Goal: Task Accomplishment & Management: Manage account settings

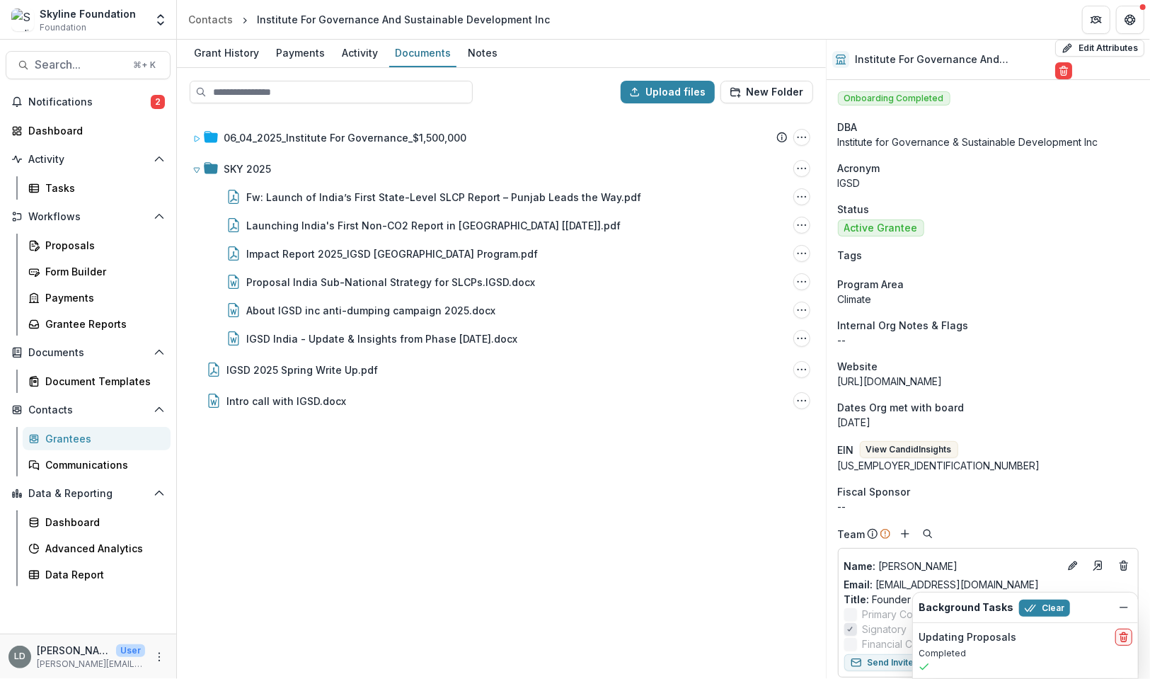
click at [106, 67] on span "Search..." at bounding box center [80, 64] width 90 height 13
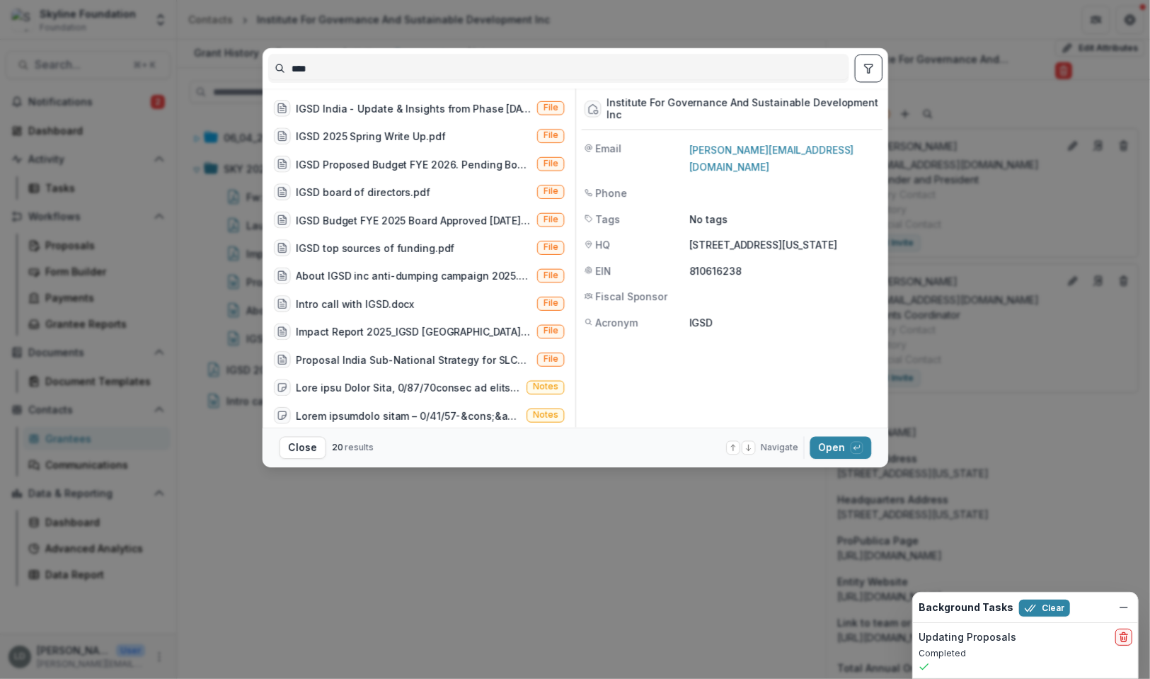
scroll to position [222, 0]
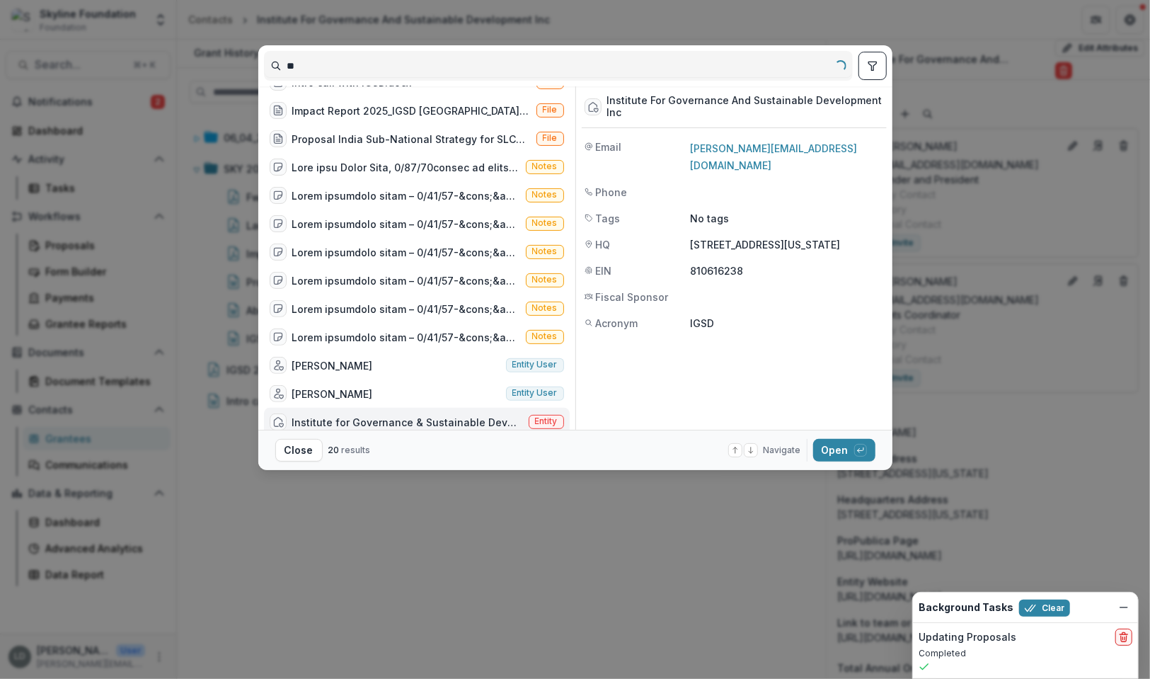
type input "*"
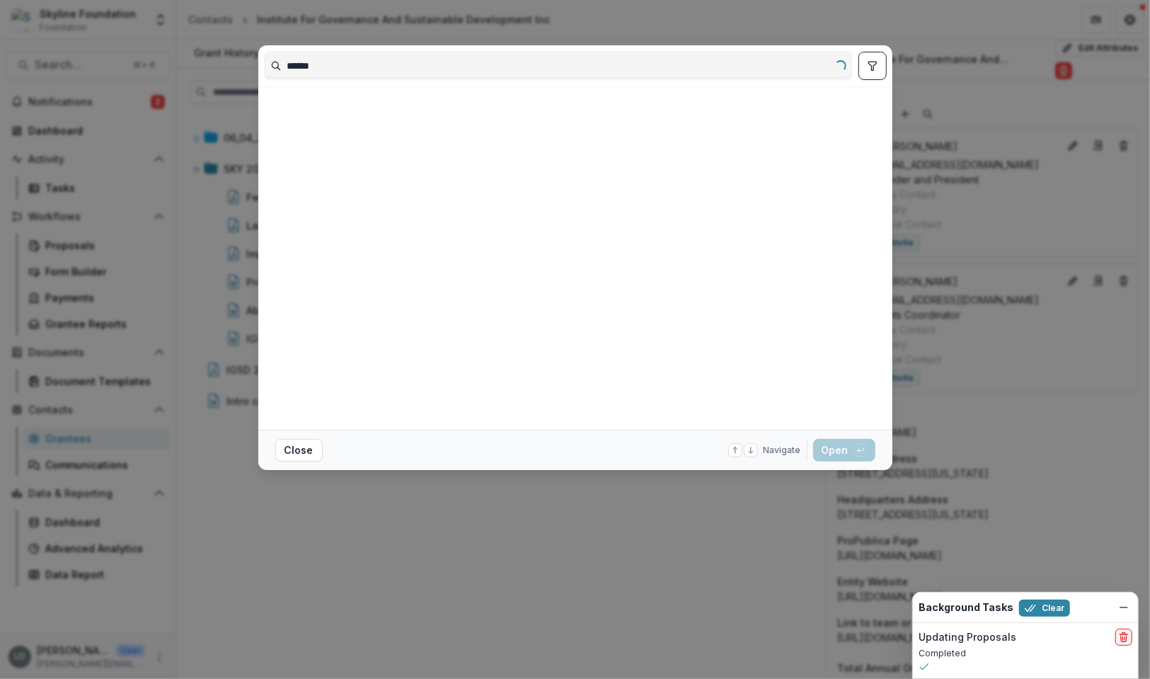
scroll to position [0, 0]
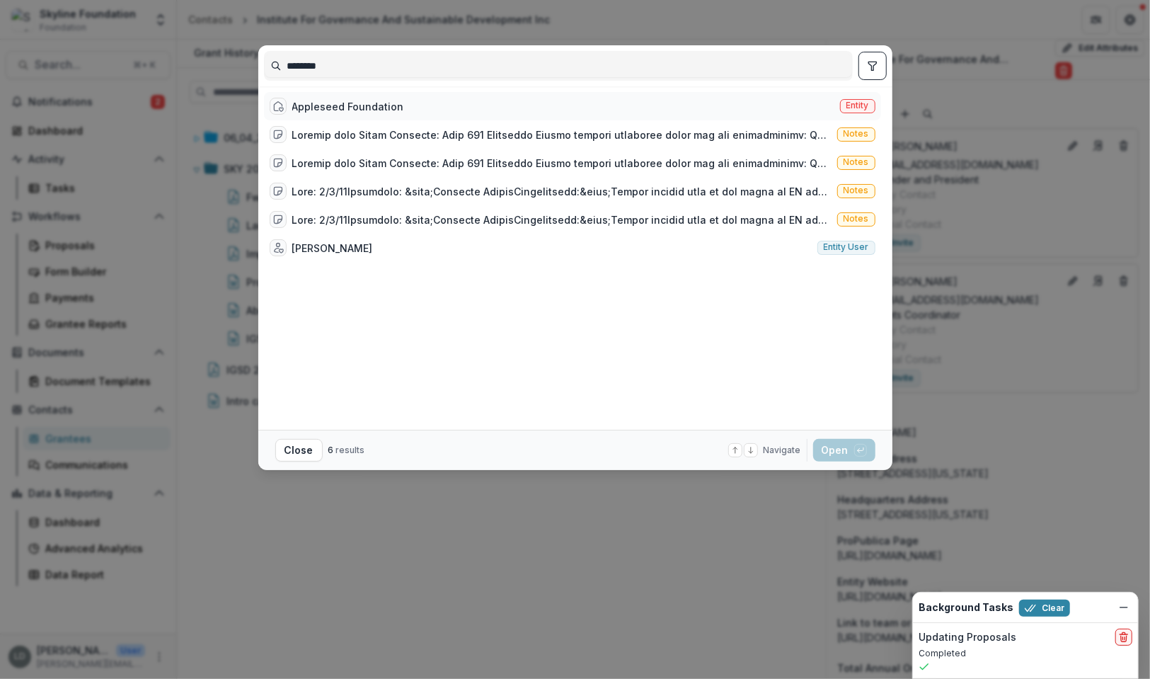
type input "********"
click at [341, 111] on div "Appleseed Foundation" at bounding box center [348, 106] width 112 height 15
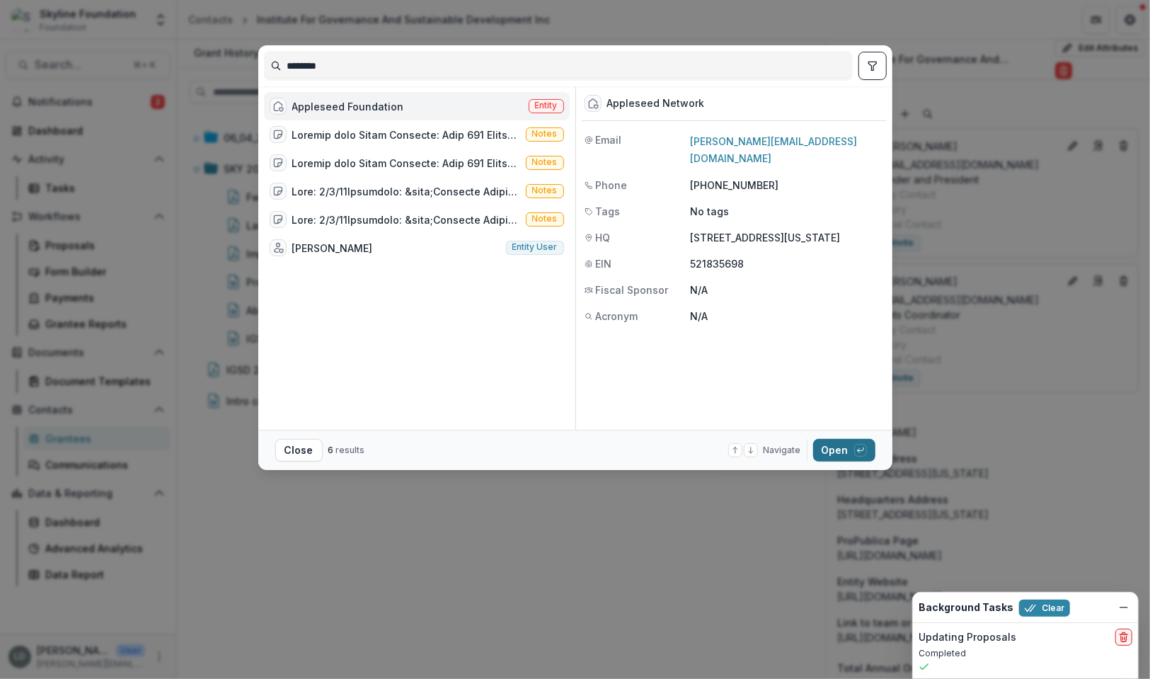
click at [833, 461] on button "Open with enter key" at bounding box center [844, 450] width 62 height 23
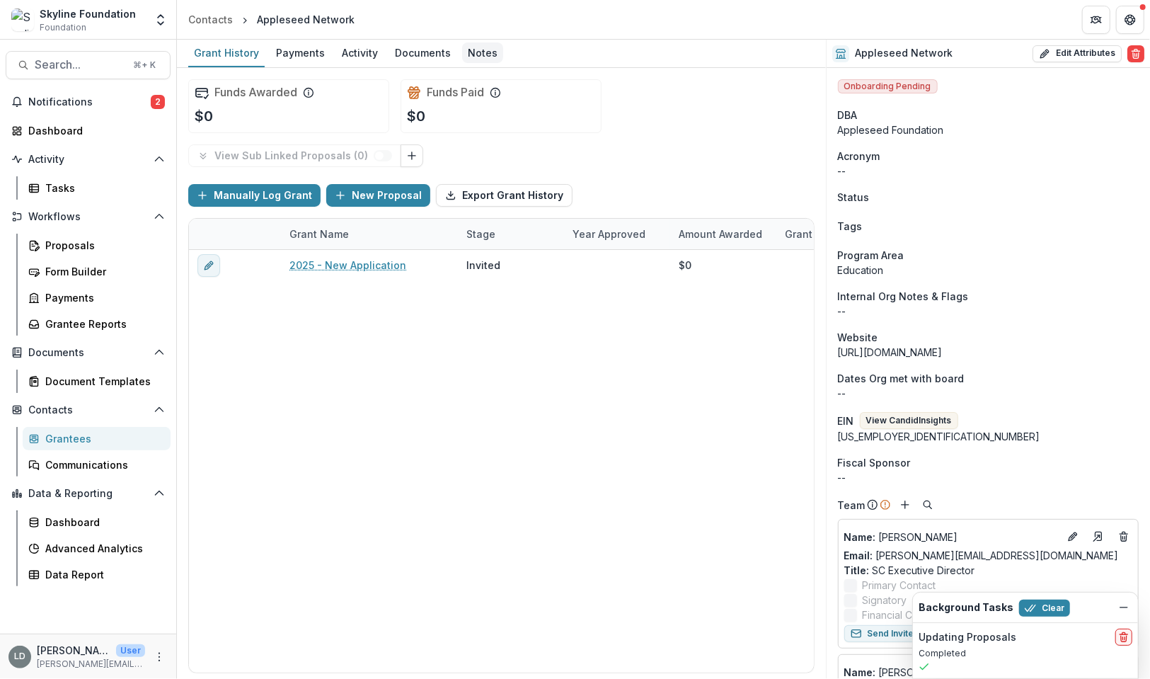
click at [483, 54] on div "Notes" at bounding box center [482, 52] width 41 height 21
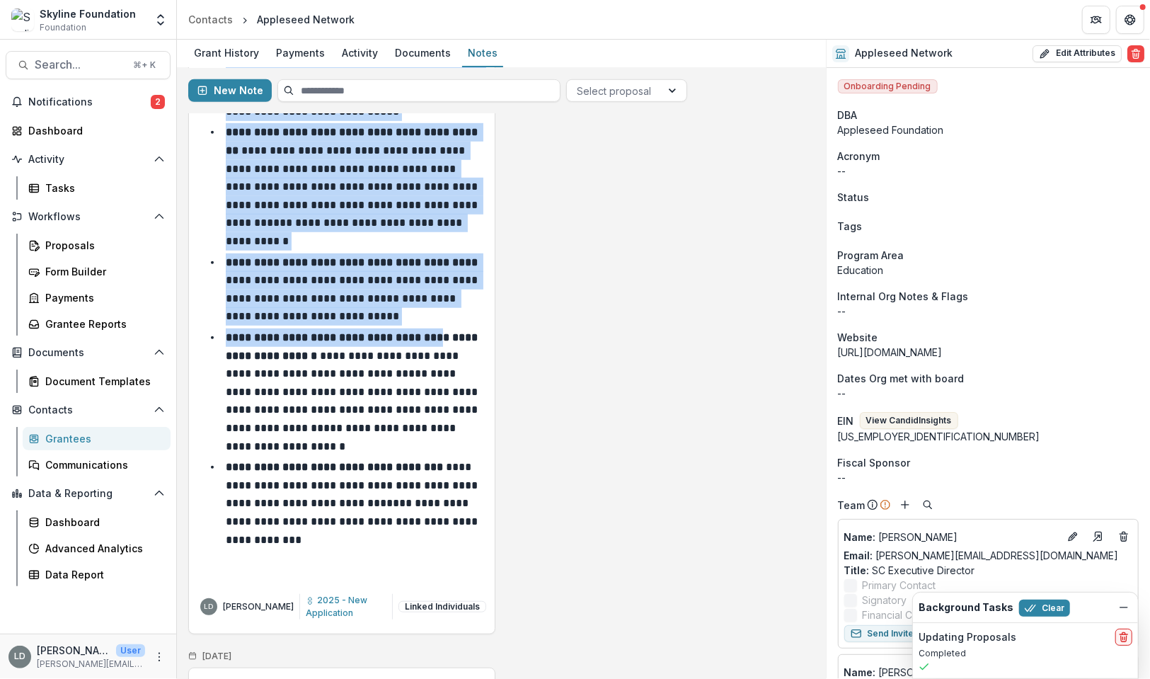
scroll to position [583, 0]
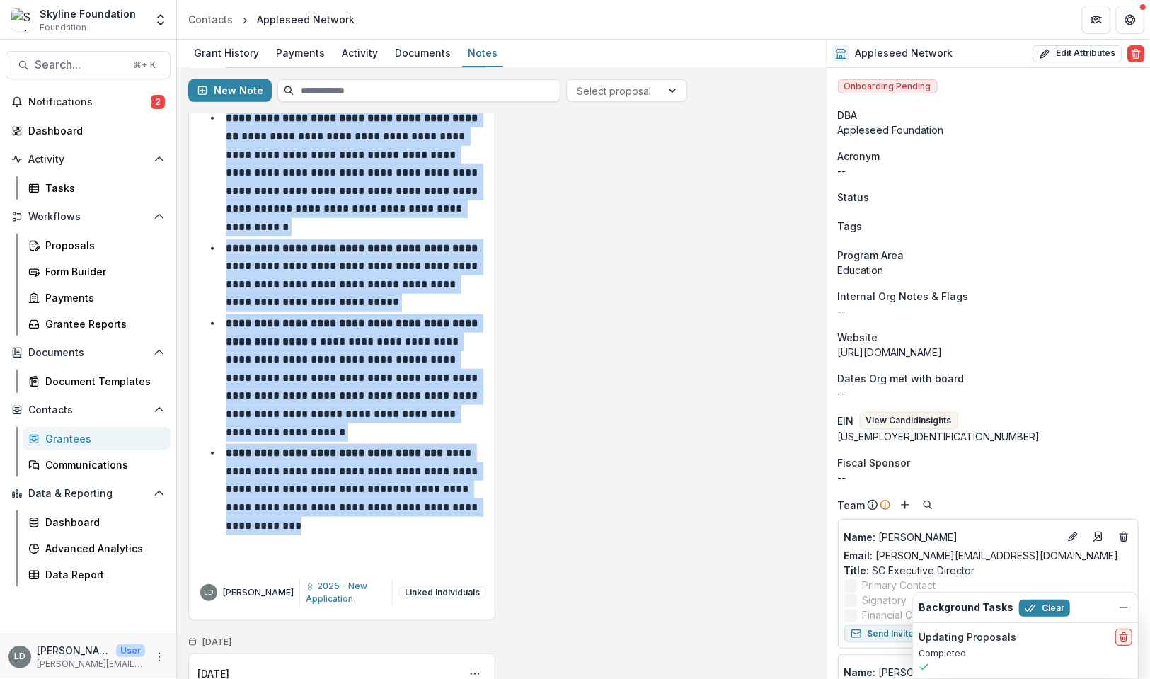
drag, startPoint x: 197, startPoint y: 190, endPoint x: 346, endPoint y: 519, distance: 361.0
click at [346, 519] on div "**********" at bounding box center [341, 78] width 289 height 957
copy div "**********"
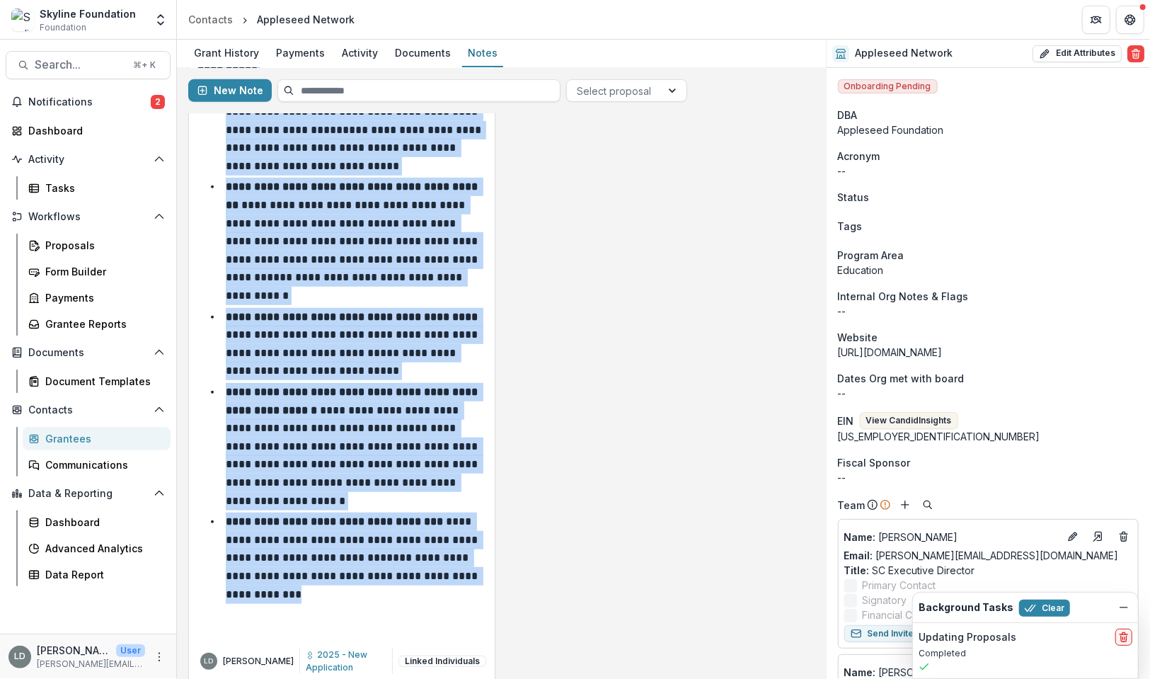
scroll to position [0, 0]
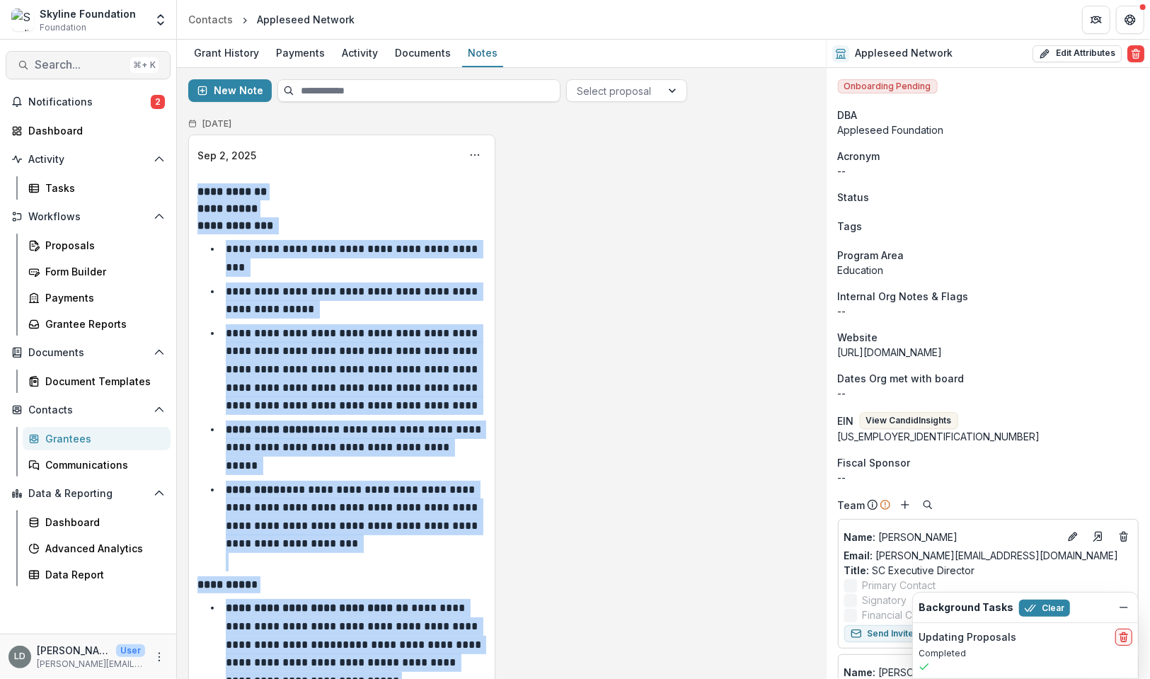
click at [103, 66] on span "Search..." at bounding box center [80, 64] width 90 height 13
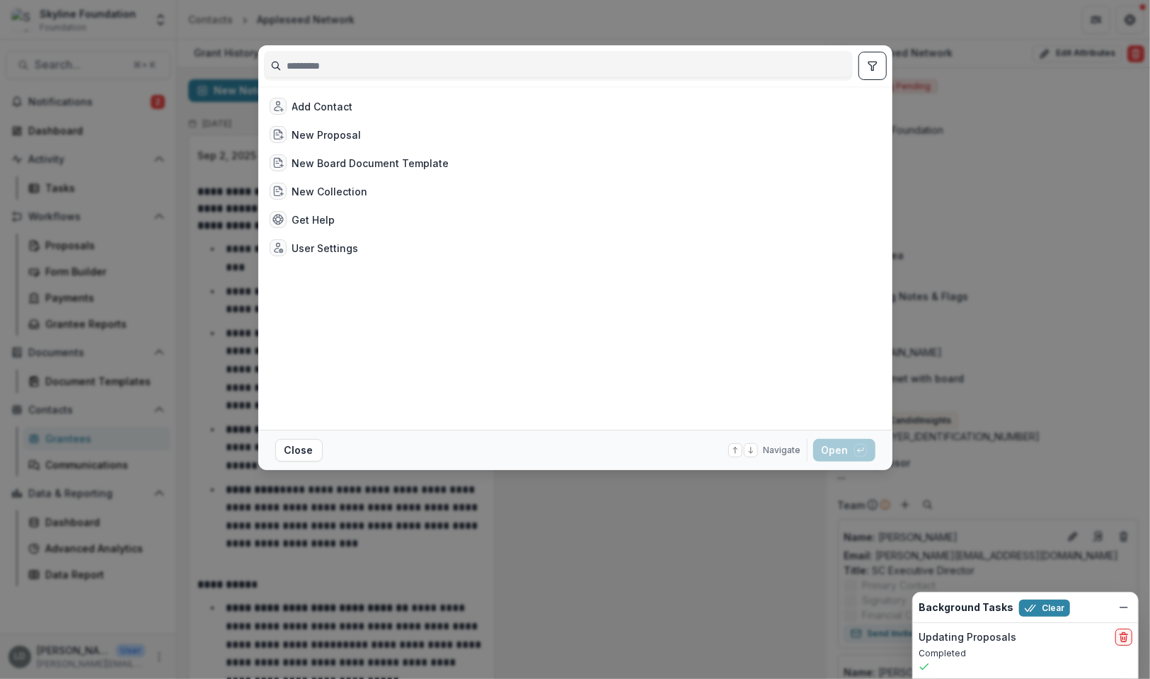
click at [346, 67] on input at bounding box center [558, 65] width 587 height 23
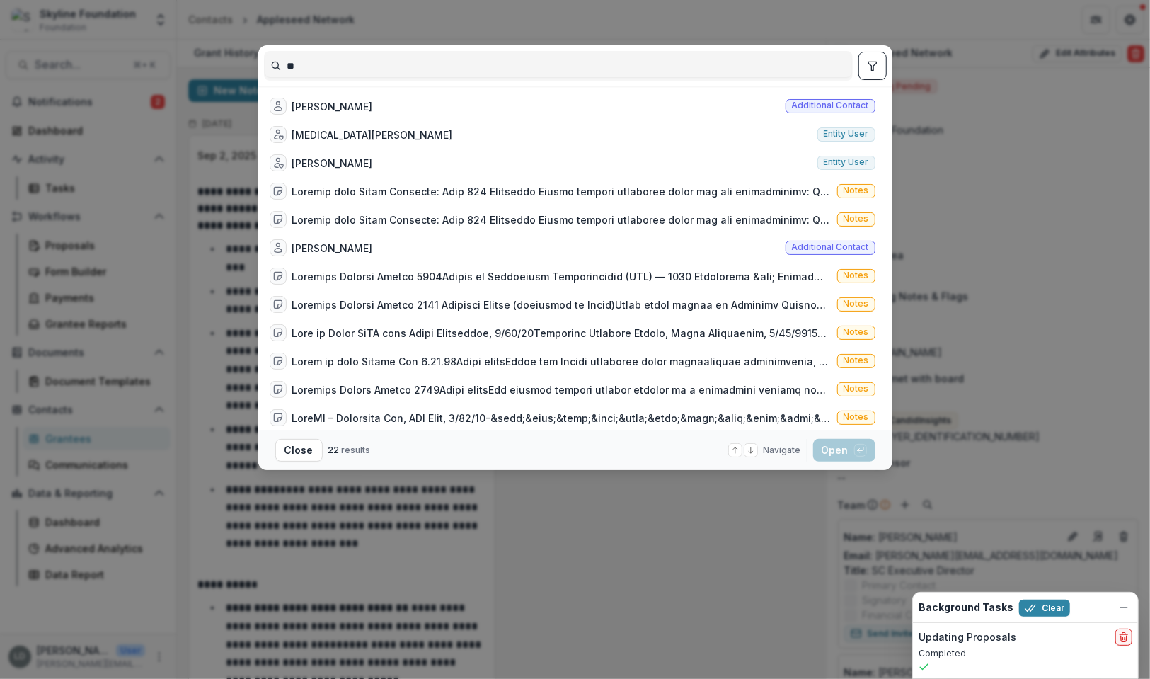
type input "*"
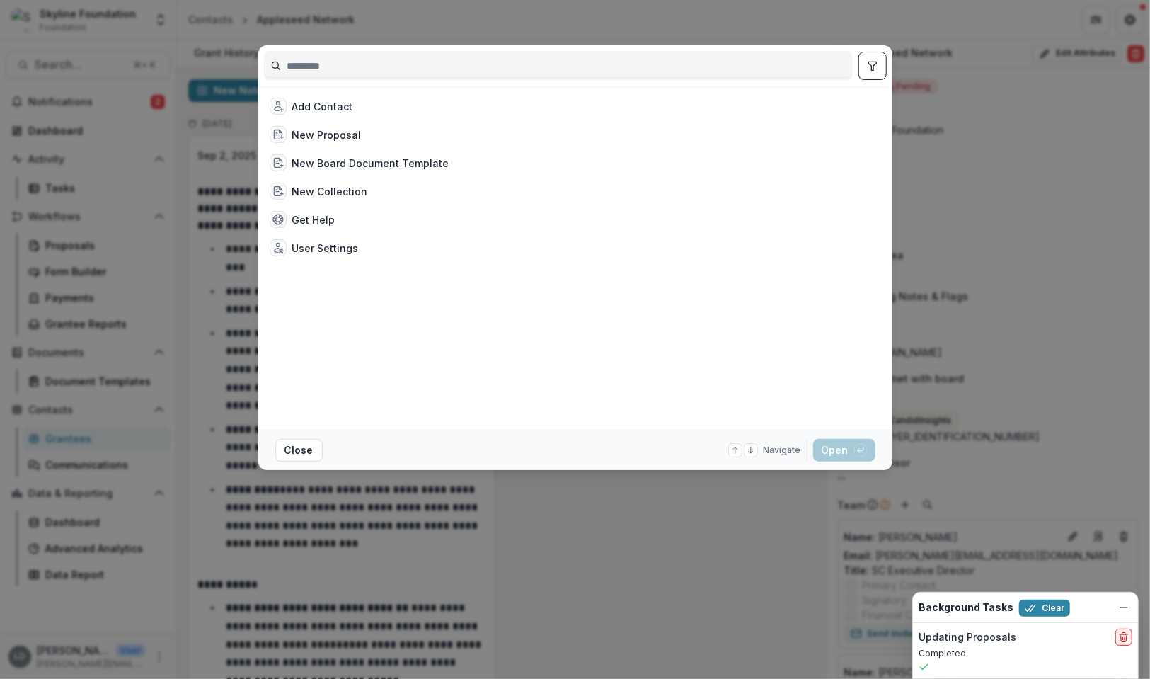
click at [449, 529] on div "Add Contact New Proposal New Board Document Template New Collection Get Help Us…" at bounding box center [575, 339] width 1150 height 679
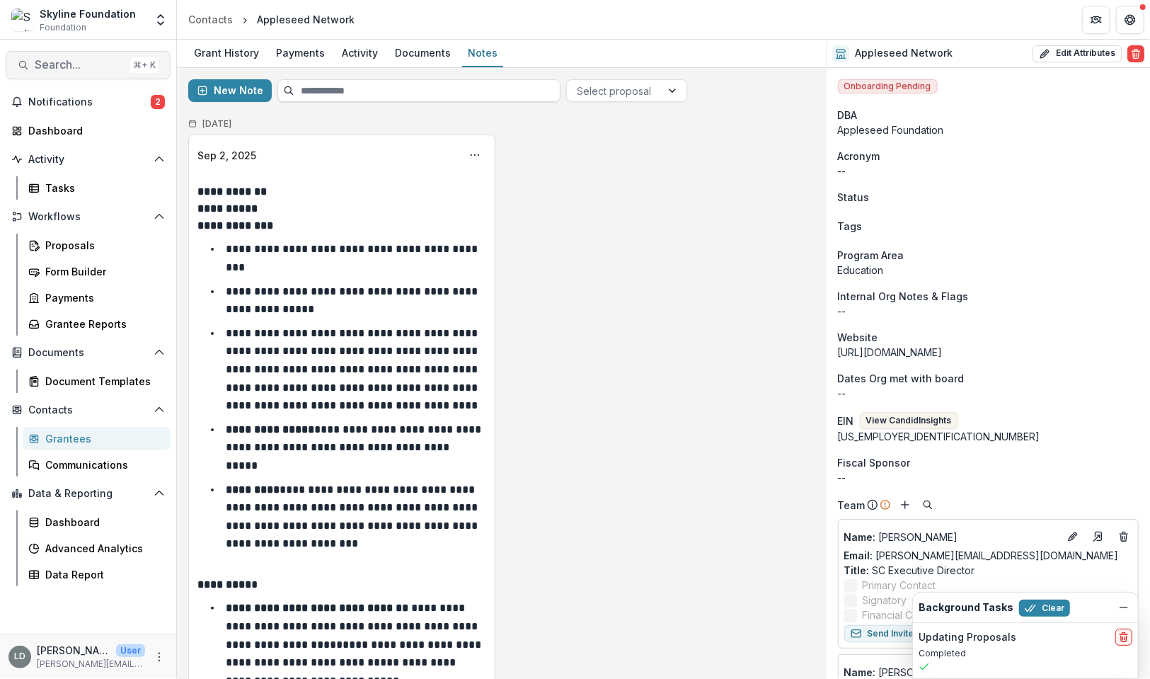
click at [101, 72] on button "Search... ⌘ + K" at bounding box center [88, 65] width 165 height 28
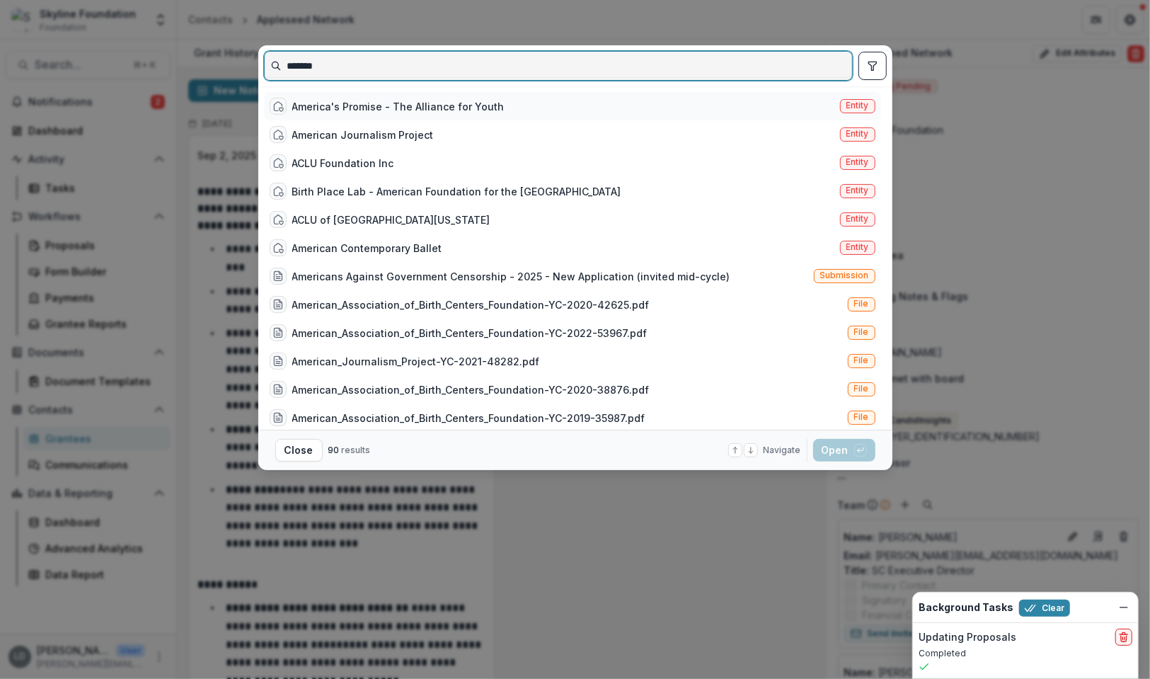
type input "*******"
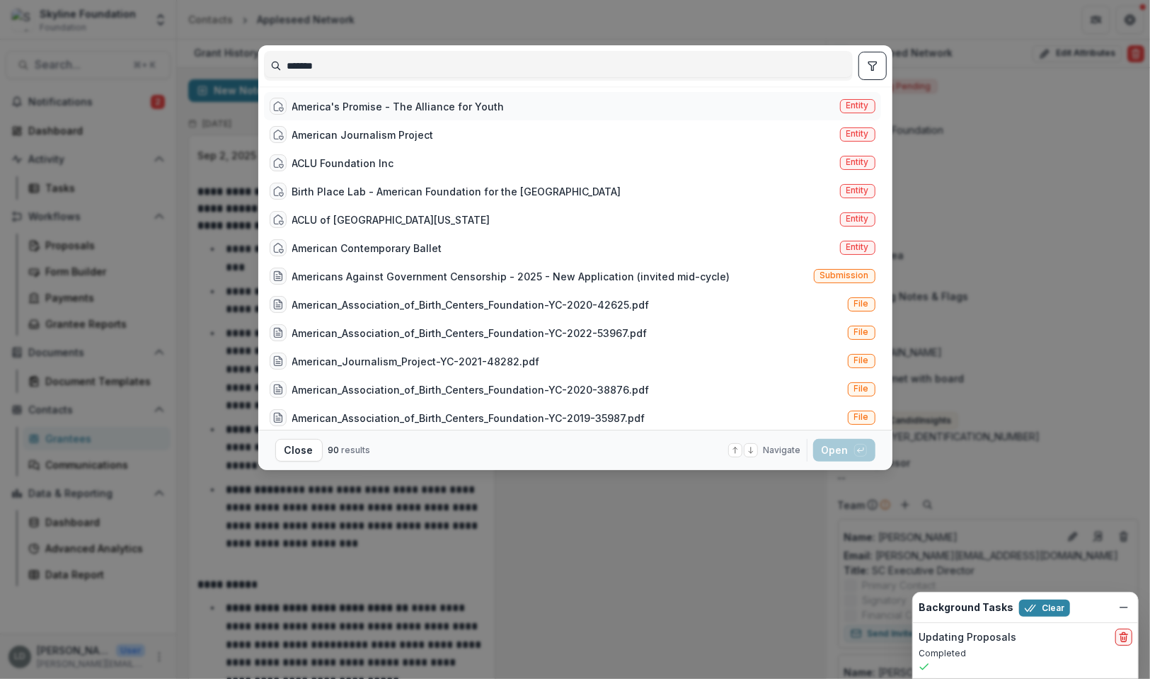
click at [403, 105] on div "America's Promise - The Alliance for Youth" at bounding box center [398, 106] width 212 height 15
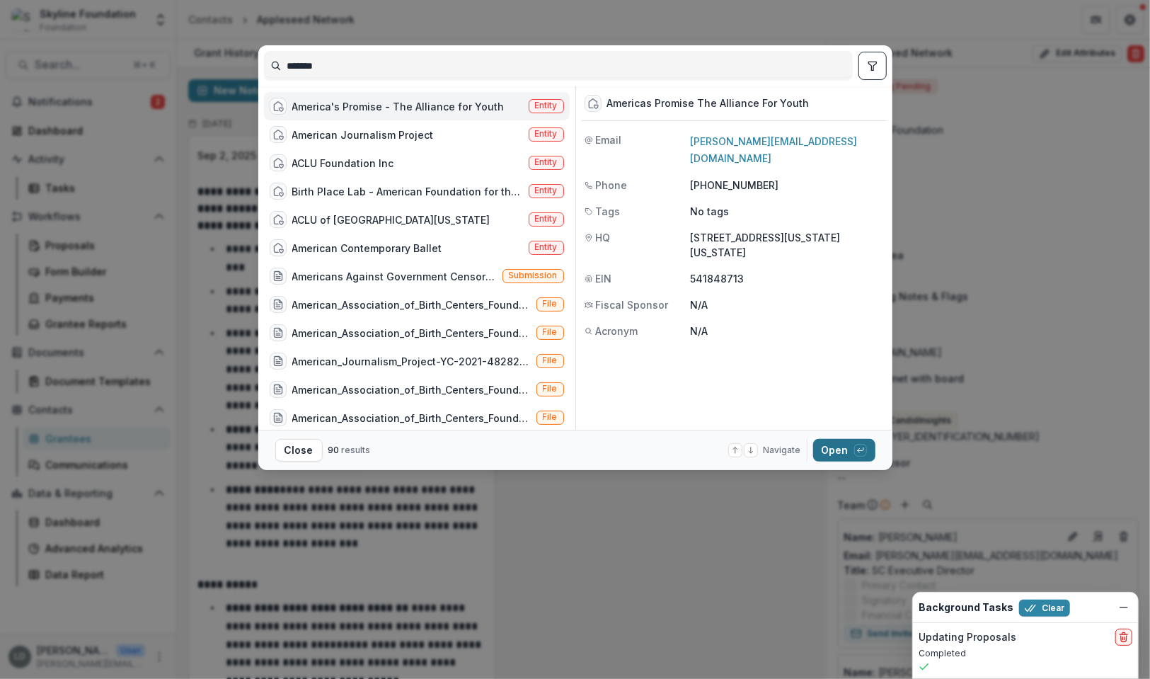
click at [831, 444] on button "Open with enter key" at bounding box center [844, 450] width 62 height 23
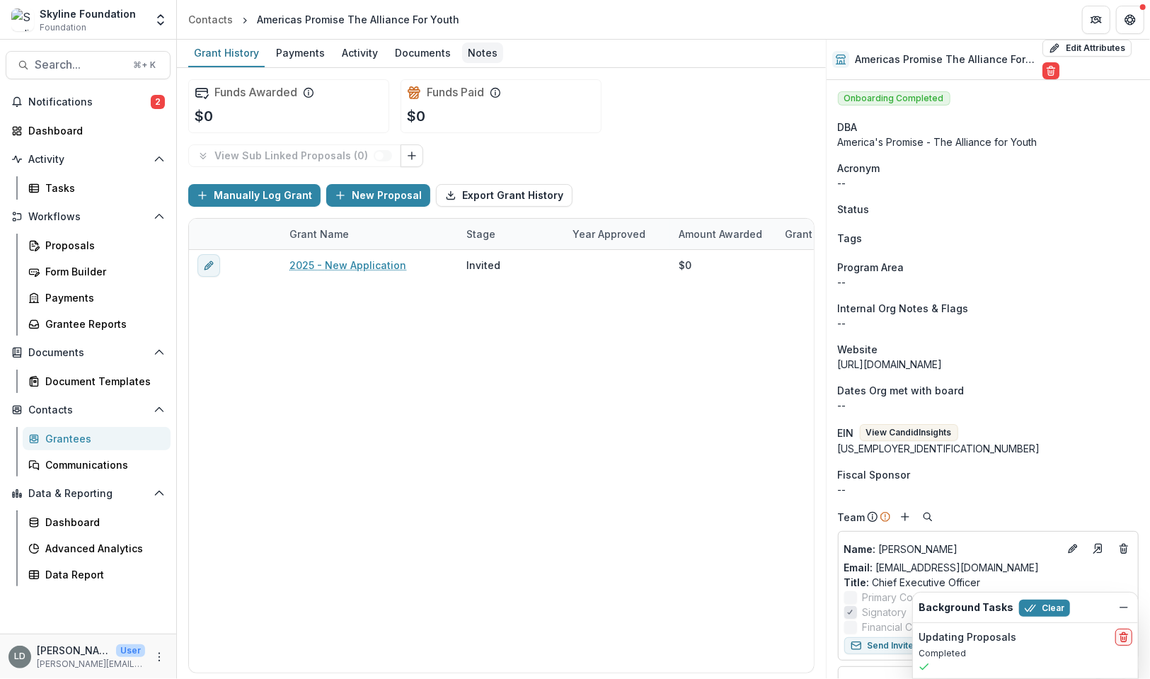
click at [480, 47] on div "Notes" at bounding box center [482, 52] width 41 height 21
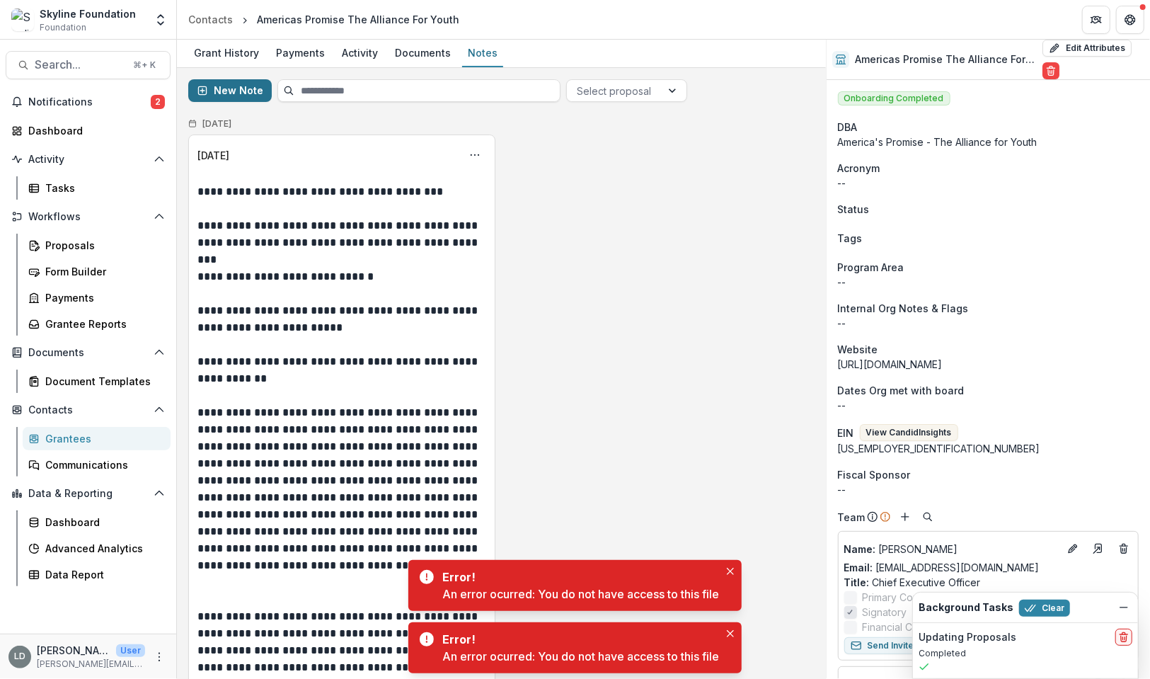
click at [241, 93] on button "New Note" at bounding box center [229, 90] width 83 height 23
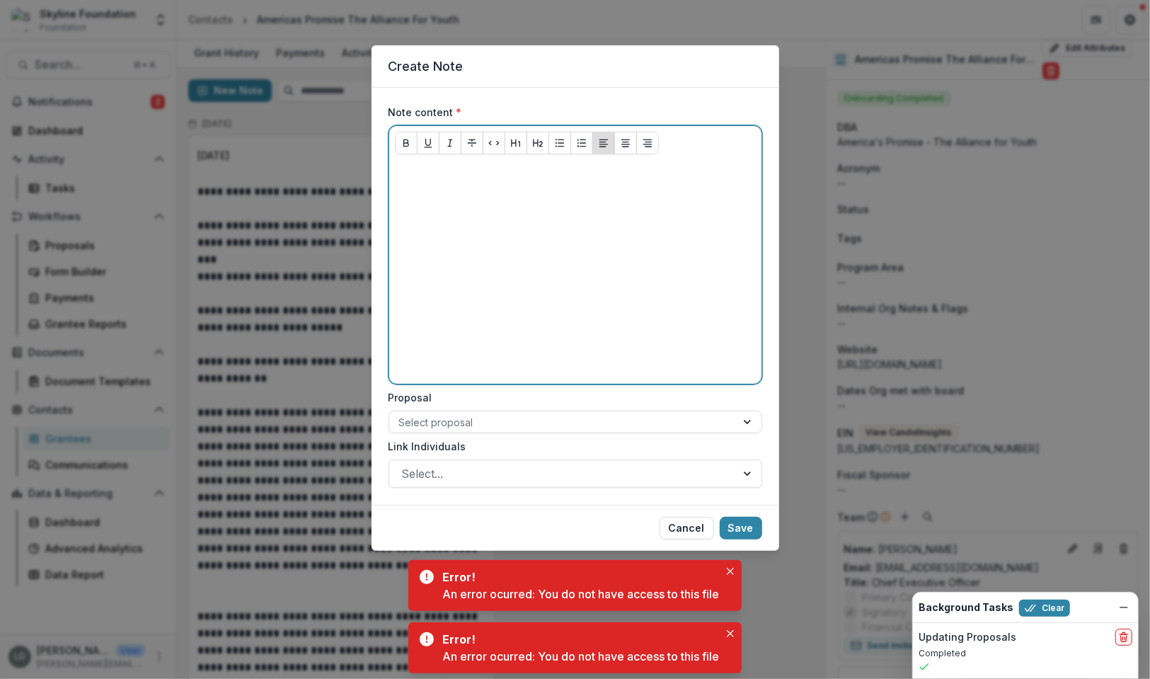
click at [437, 183] on div at bounding box center [575, 272] width 361 height 212
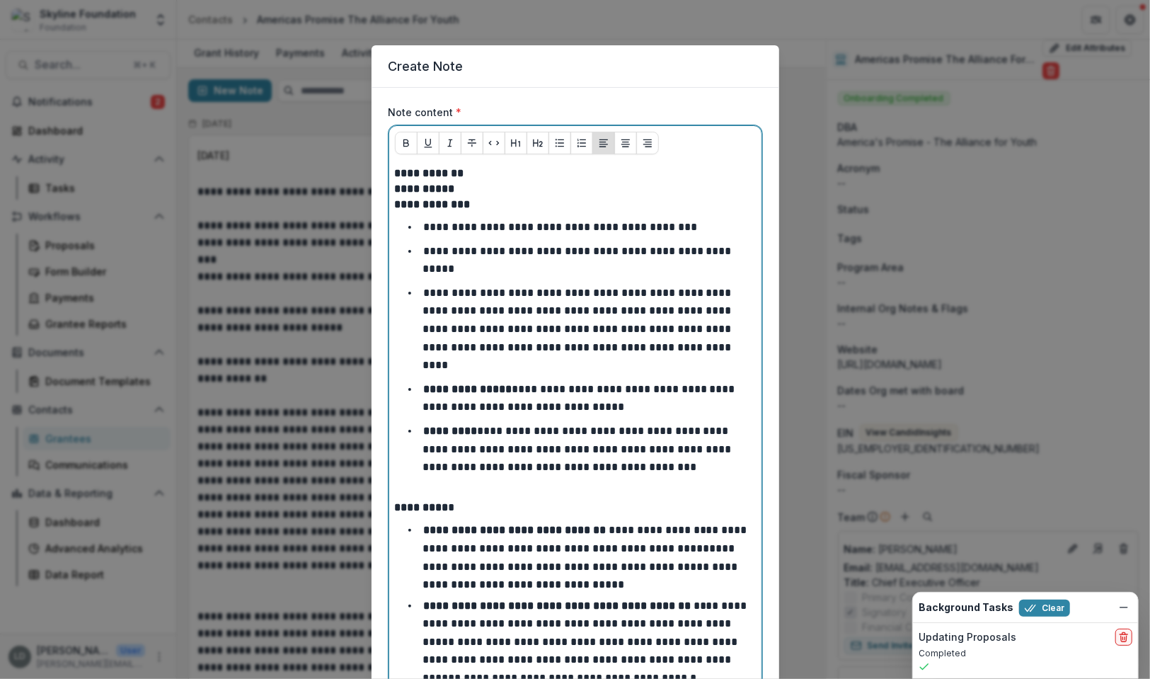
click at [444, 168] on strong "**********" at bounding box center [429, 173] width 69 height 11
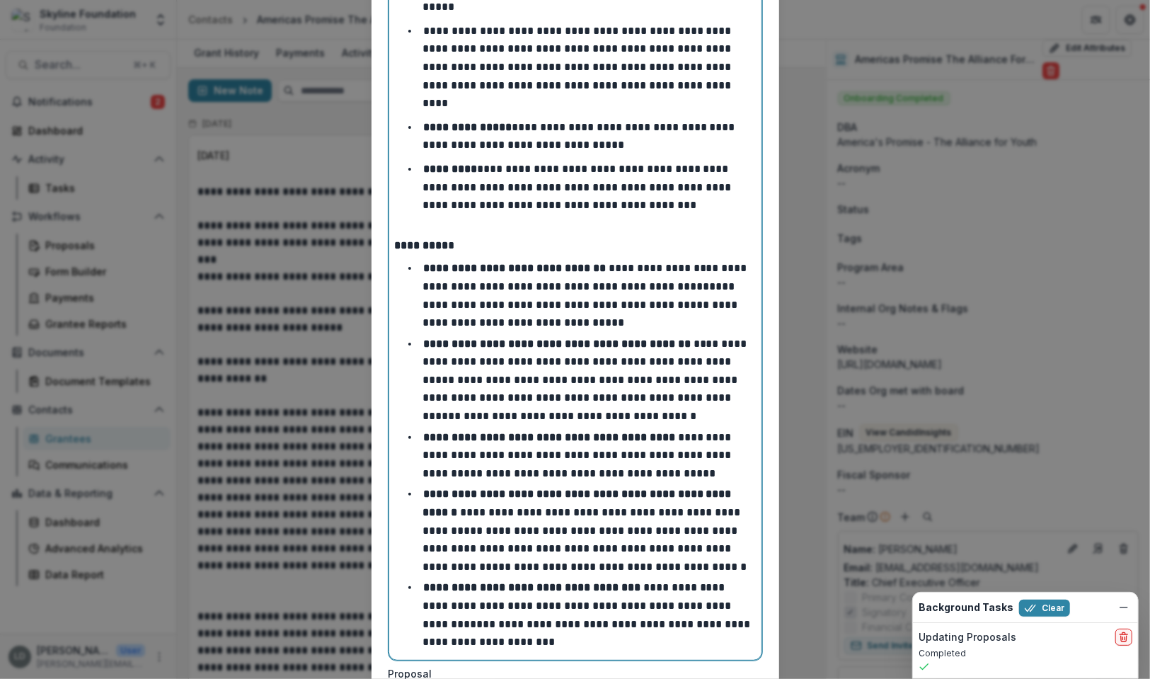
scroll to position [417, 0]
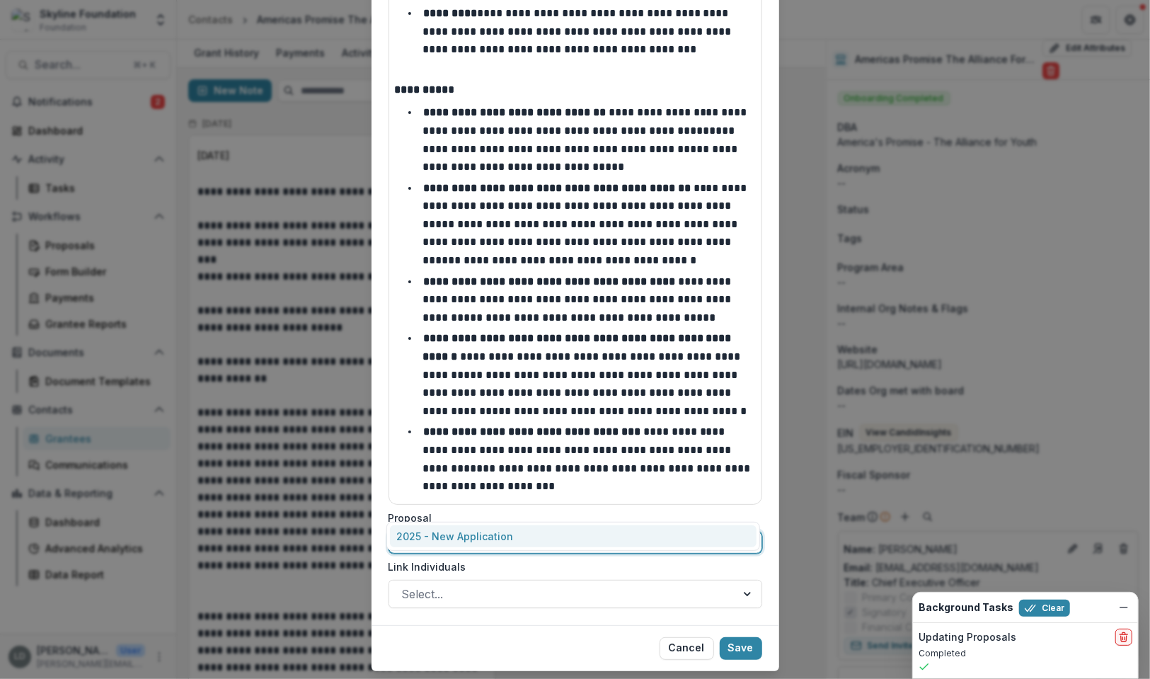
click at [448, 531] on div "Select proposal" at bounding box center [562, 541] width 347 height 21
click at [451, 529] on div "2025 - New Application" at bounding box center [573, 536] width 367 height 22
click at [454, 584] on div at bounding box center [562, 594] width 321 height 20
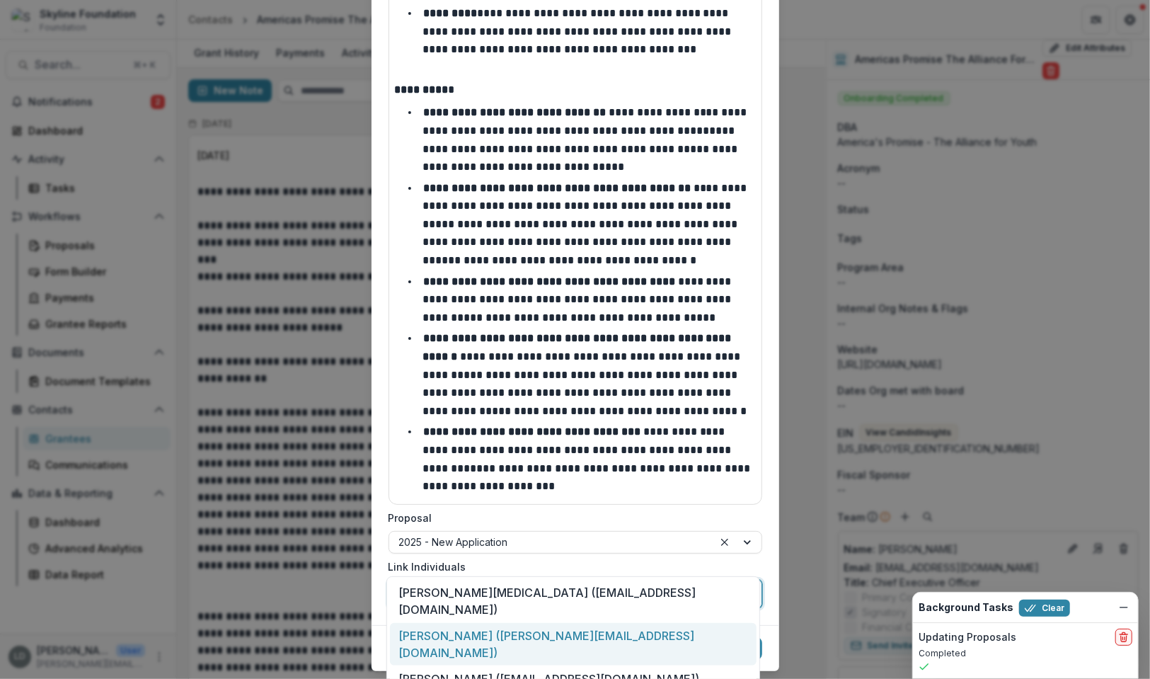
click at [466, 623] on div "Mike O'Brien (mikeo@americaspromise.org)" at bounding box center [573, 644] width 367 height 43
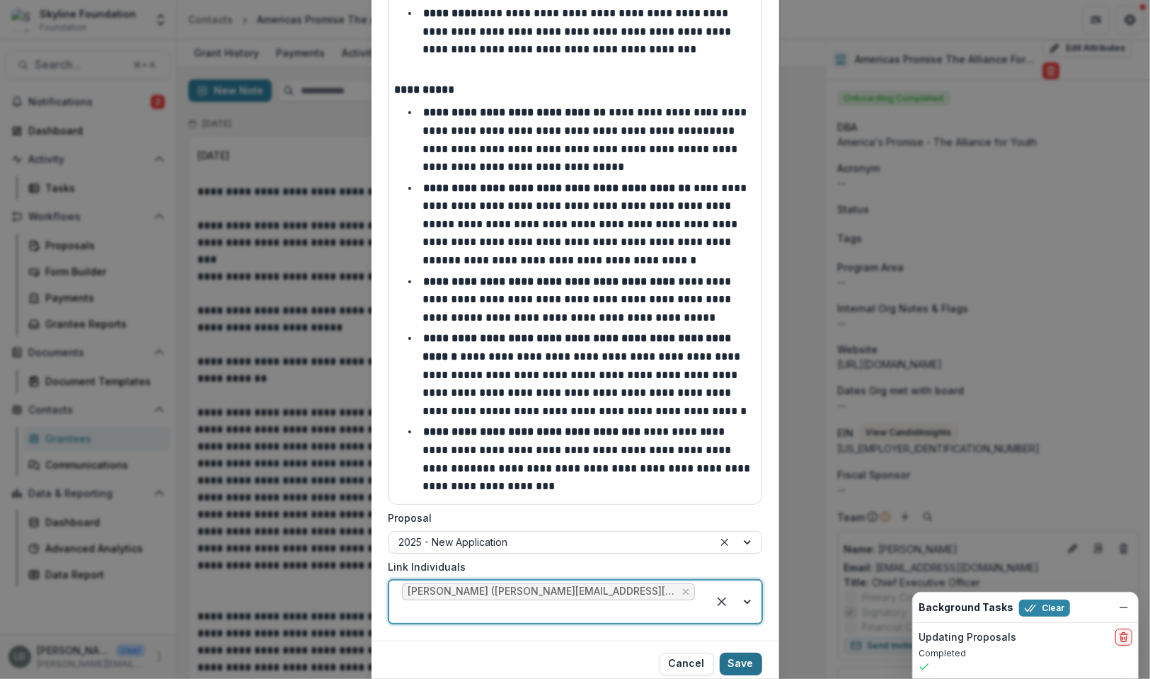
click at [734, 652] on button "Save" at bounding box center [741, 663] width 42 height 23
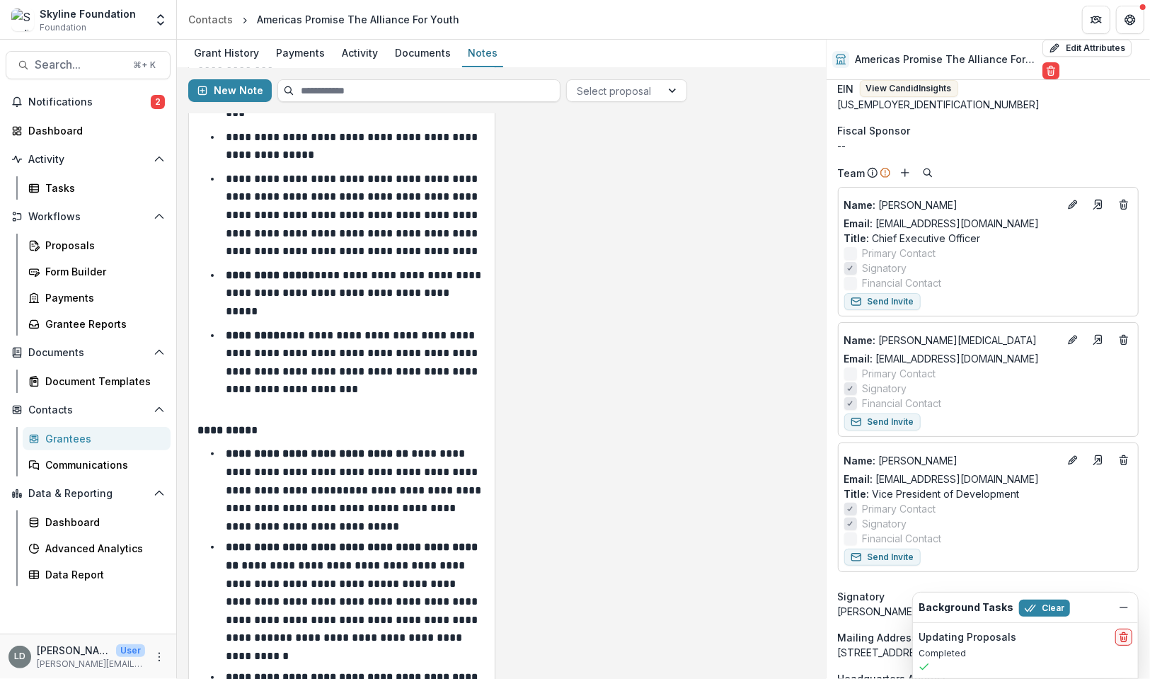
scroll to position [0, 0]
